Goal: Check status: Check status

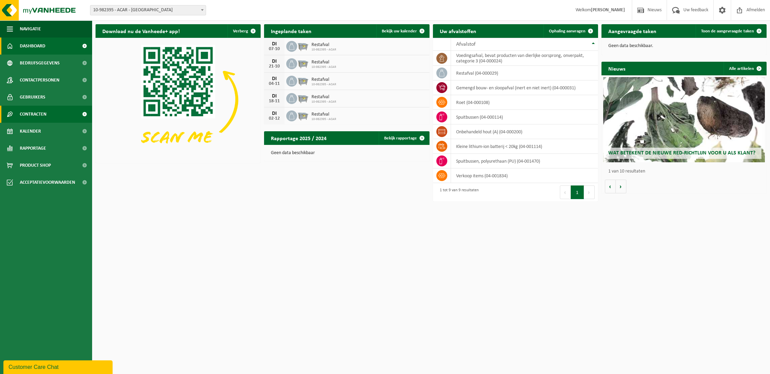
click at [48, 116] on link "Contracten" at bounding box center [46, 114] width 92 height 17
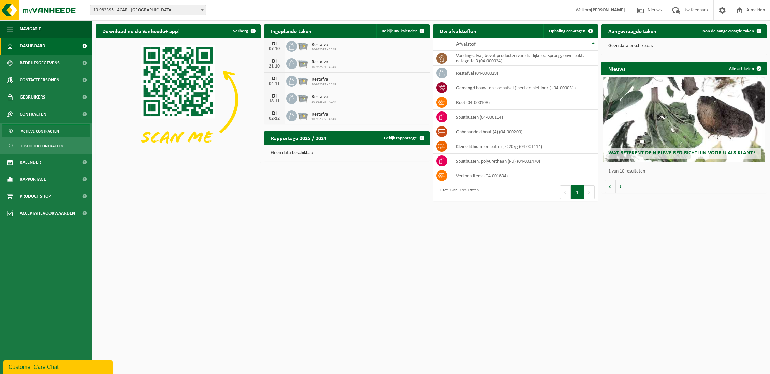
click at [46, 134] on span "Actieve contracten" at bounding box center [40, 131] width 38 height 13
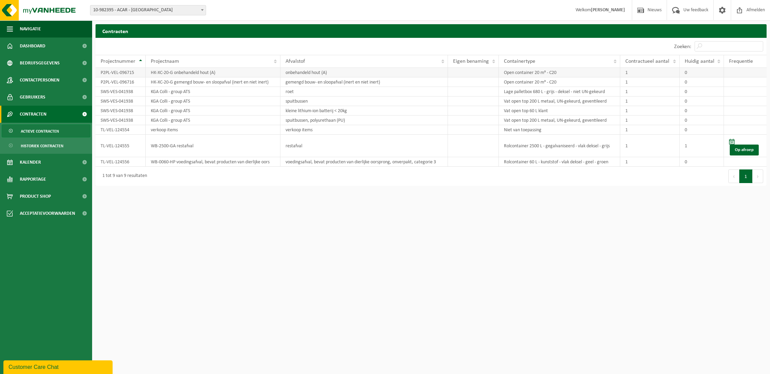
click at [690, 75] on td "0" at bounding box center [701, 73] width 44 height 10
click at [660, 75] on td "1" at bounding box center [649, 73] width 59 height 10
click at [687, 72] on td "0" at bounding box center [701, 73] width 44 height 10
click at [718, 60] on th "Huidig aantal" at bounding box center [701, 61] width 44 height 13
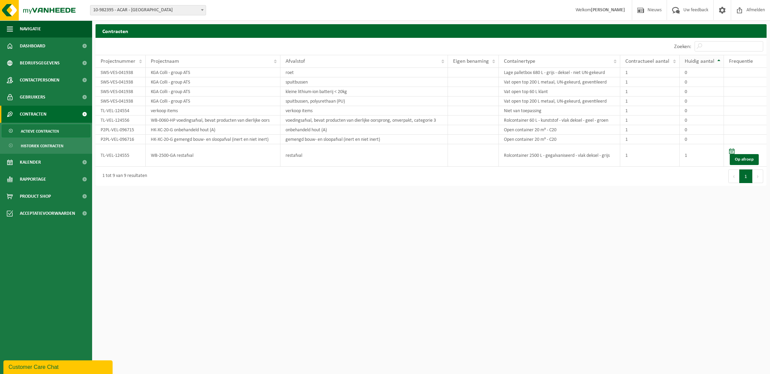
click at [718, 62] on th "Huidig aantal" at bounding box center [701, 61] width 44 height 13
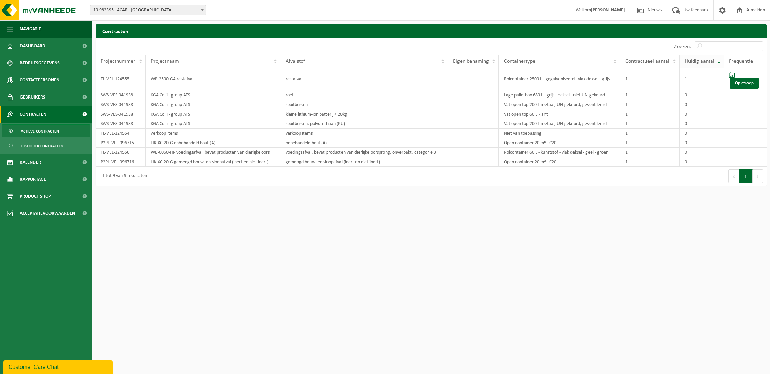
click at [716, 61] on th "Huidig aantal" at bounding box center [701, 61] width 44 height 13
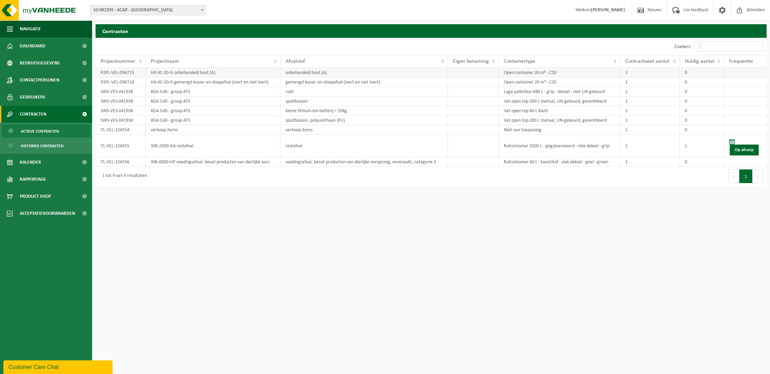
click at [290, 71] on td "onbehandeld hout (A)" at bounding box center [363, 73] width 167 height 10
drag, startPoint x: 164, startPoint y: 72, endPoint x: 158, endPoint y: 73, distance: 5.5
click at [158, 73] on td "HK-XC-20-G onbehandeld hout (A)" at bounding box center [213, 73] width 134 height 10
drag, startPoint x: 158, startPoint y: 73, endPoint x: 108, endPoint y: 74, distance: 49.8
click at [108, 74] on td "P2PL-VEL-096715" at bounding box center [120, 73] width 50 height 10
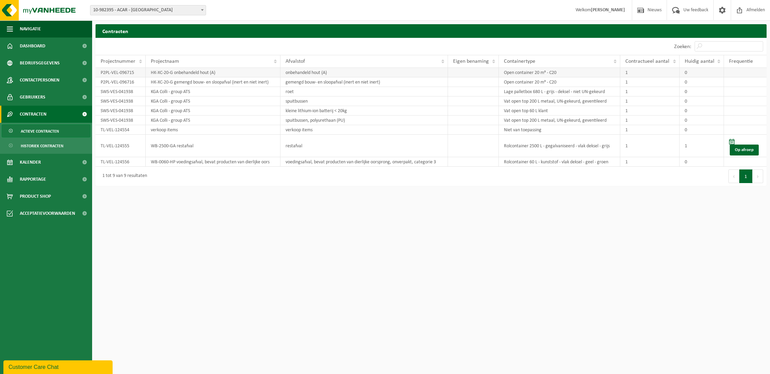
click at [116, 73] on td "P2PL-VEL-096715" at bounding box center [120, 73] width 50 height 10
drag, startPoint x: 116, startPoint y: 73, endPoint x: 133, endPoint y: 73, distance: 17.1
click at [133, 73] on td "P2PL-VEL-096715" at bounding box center [120, 73] width 50 height 10
